Goal: Check status: Check status

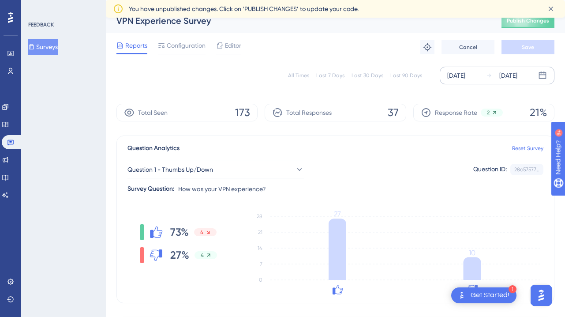
click at [512, 72] on div "[DATE]" at bounding box center [509, 75] width 18 height 11
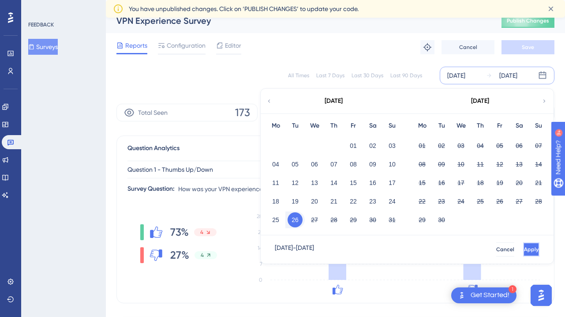
click at [524, 246] on span "Apply" at bounding box center [531, 249] width 15 height 7
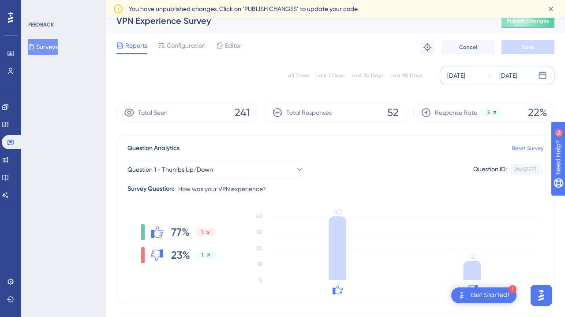
click at [502, 76] on div "[DATE]" at bounding box center [509, 75] width 18 height 11
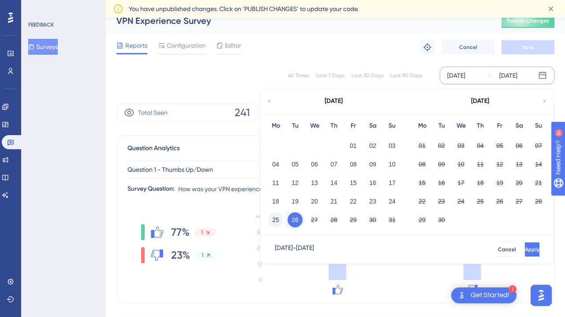
click at [279, 218] on button "25" at bounding box center [275, 219] width 15 height 15
click at [526, 252] on button "Apply" at bounding box center [531, 249] width 16 height 14
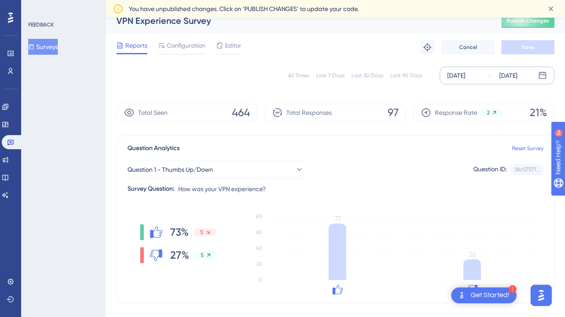
click at [466, 72] on div "[DATE]" at bounding box center [457, 75] width 18 height 11
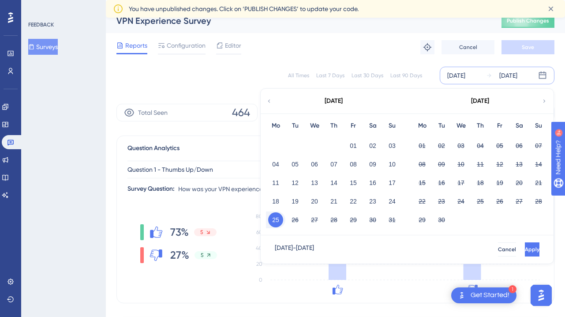
click at [279, 218] on button "25" at bounding box center [275, 219] width 15 height 15
click at [303, 218] on div "26" at bounding box center [295, 219] width 19 height 17
click at [296, 219] on button "26" at bounding box center [295, 219] width 15 height 15
click at [526, 251] on button "Apply" at bounding box center [531, 249] width 16 height 14
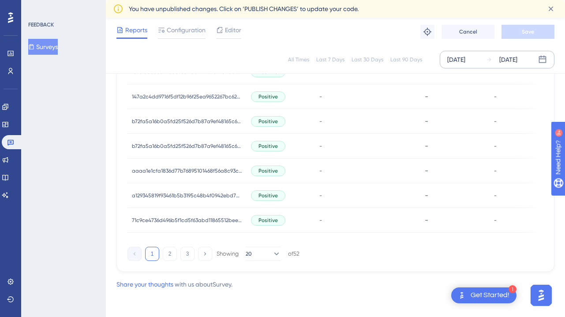
scroll to position [640, 0]
click at [169, 253] on button "2" at bounding box center [170, 253] width 14 height 14
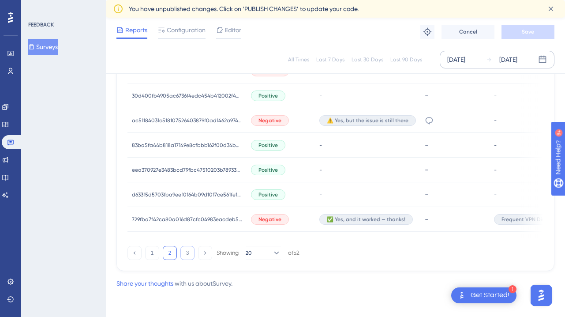
click at [187, 254] on button "3" at bounding box center [188, 253] width 14 height 14
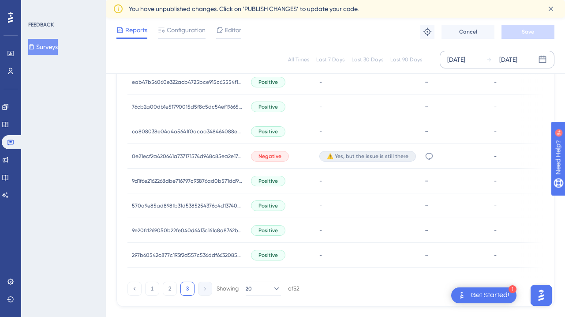
scroll to position [443, 0]
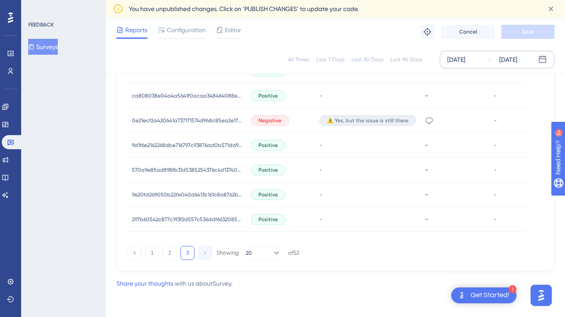
click at [144, 251] on div "1 2 3 Showing 20 of 52" at bounding box center [214, 253] width 172 height 14
click at [148, 252] on button "1" at bounding box center [152, 253] width 14 height 14
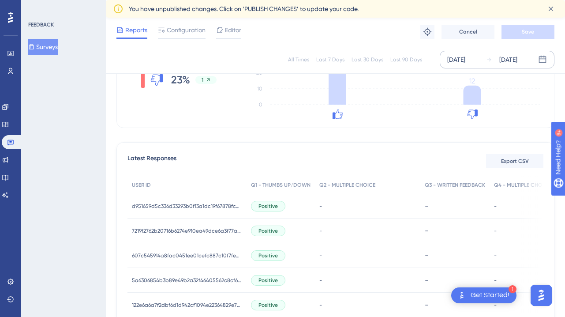
scroll to position [173, 0]
